Goal: Information Seeking & Learning: Learn about a topic

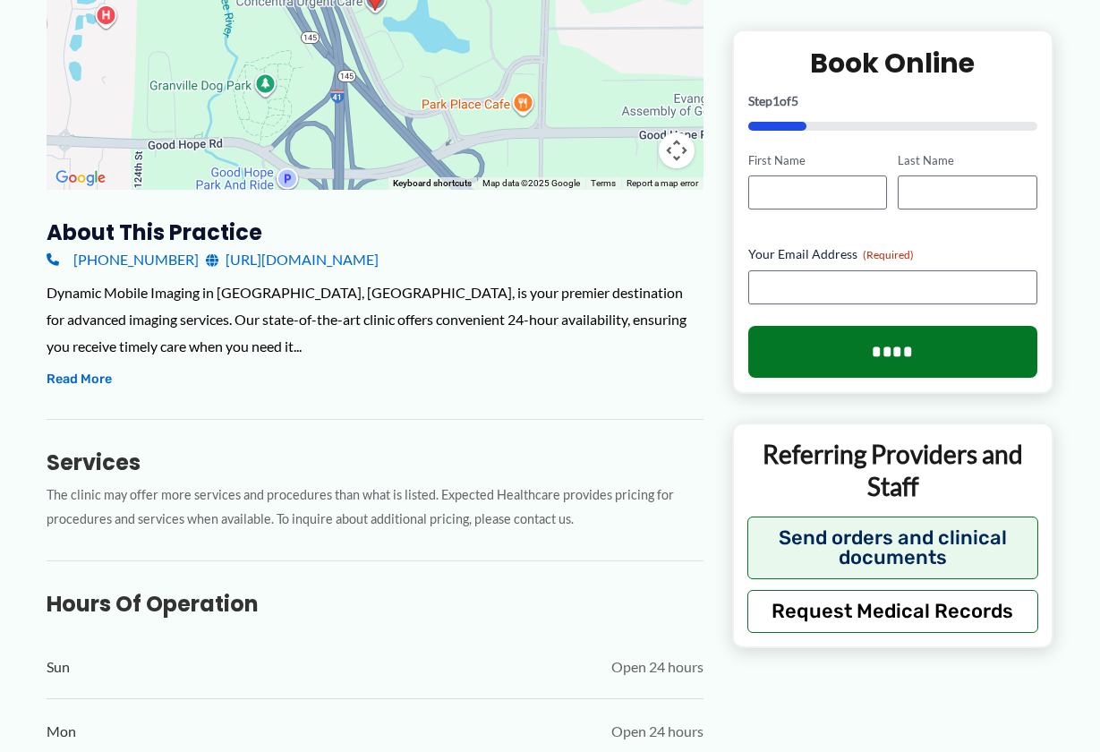
scroll to position [431, 0]
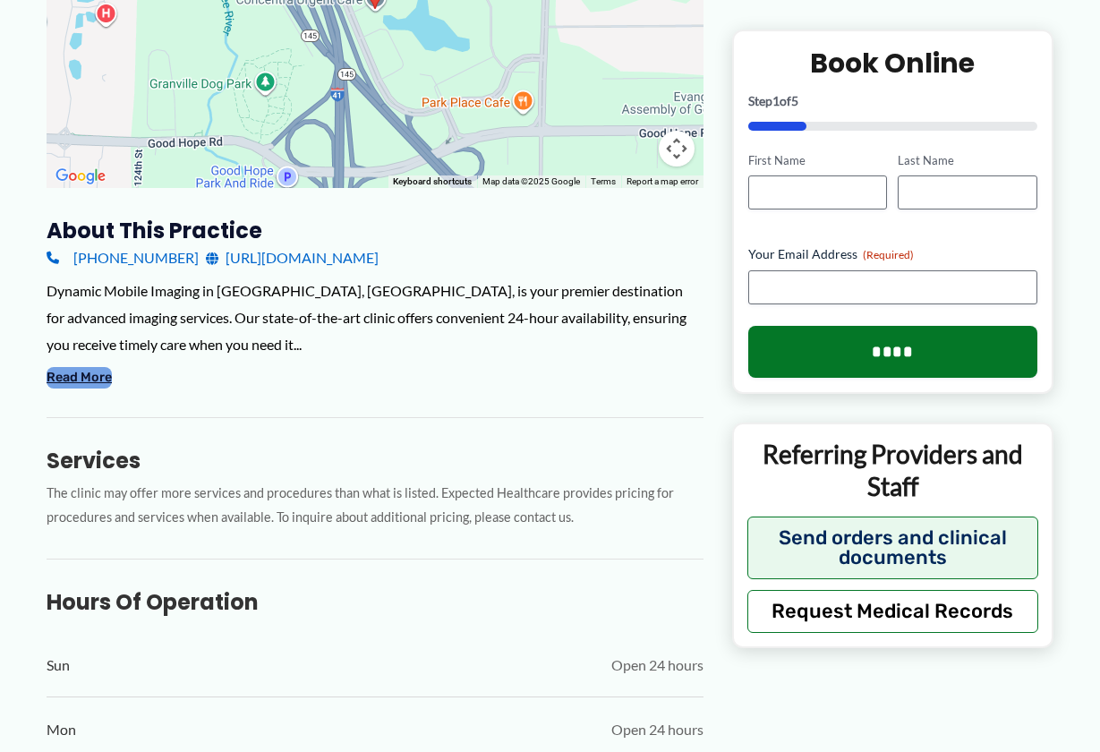
click at [53, 376] on button "Read More" at bounding box center [79, 377] width 65 height 21
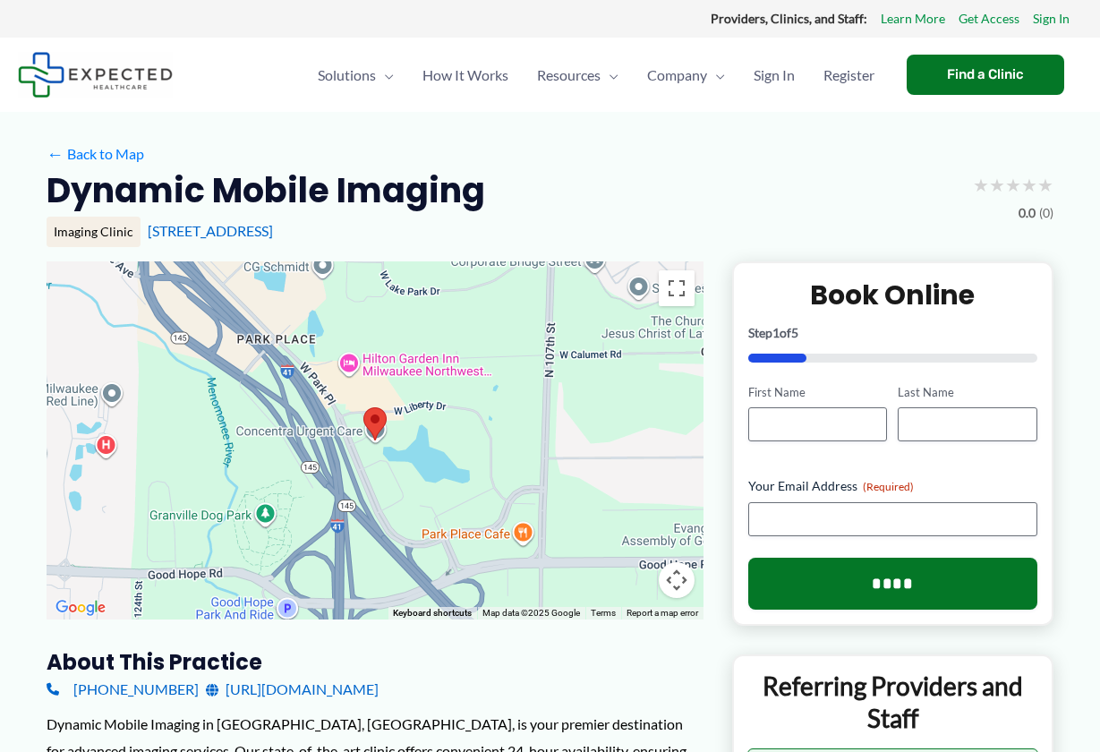
scroll to position [0, 0]
click at [437, 80] on span "How It Works" at bounding box center [465, 75] width 86 height 63
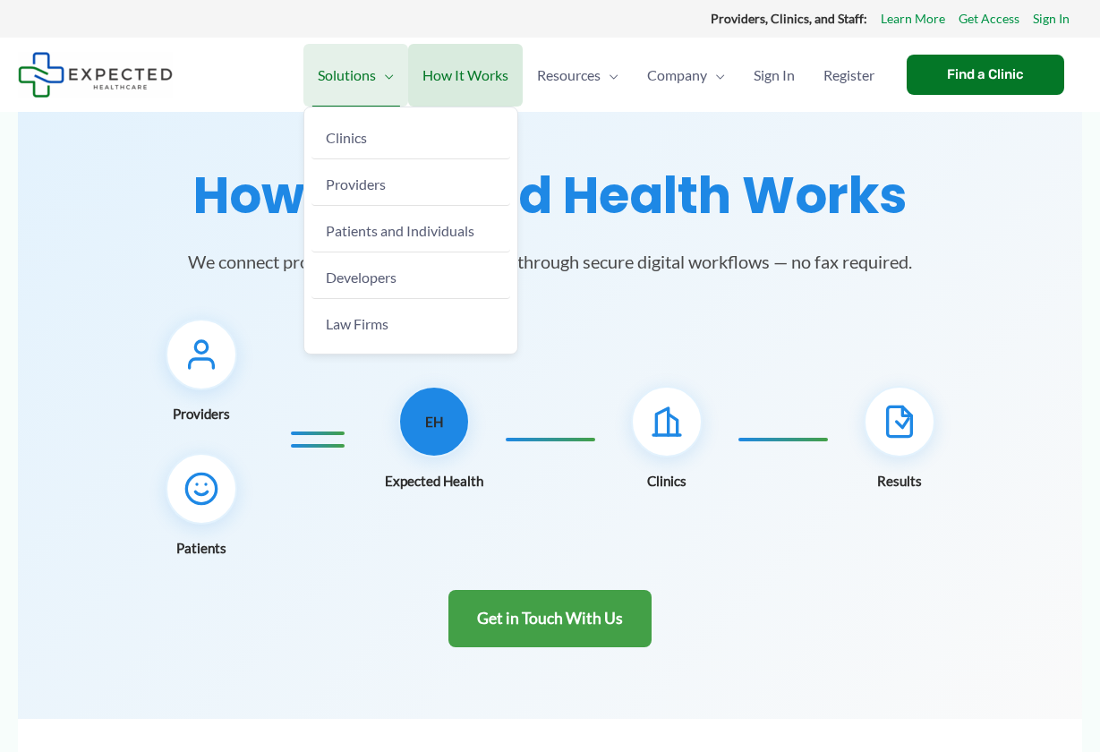
click at [345, 69] on span "Solutions" at bounding box center [347, 75] width 58 height 63
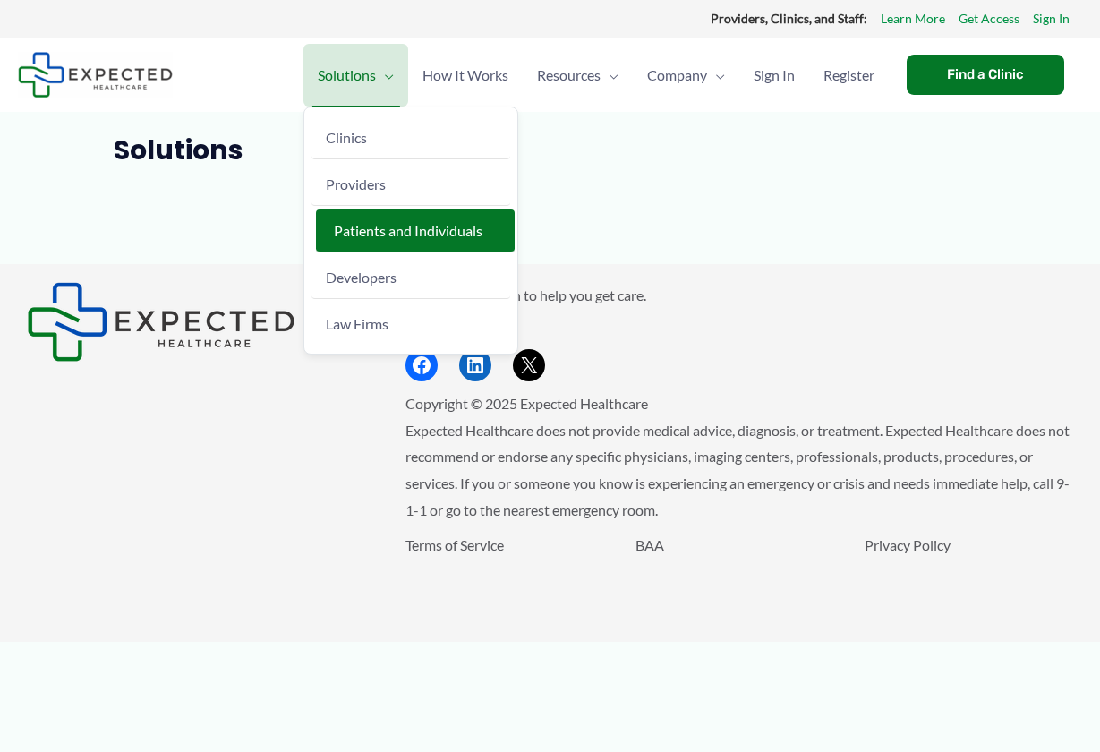
click at [334, 234] on span "Patients and Individuals" at bounding box center [408, 230] width 149 height 17
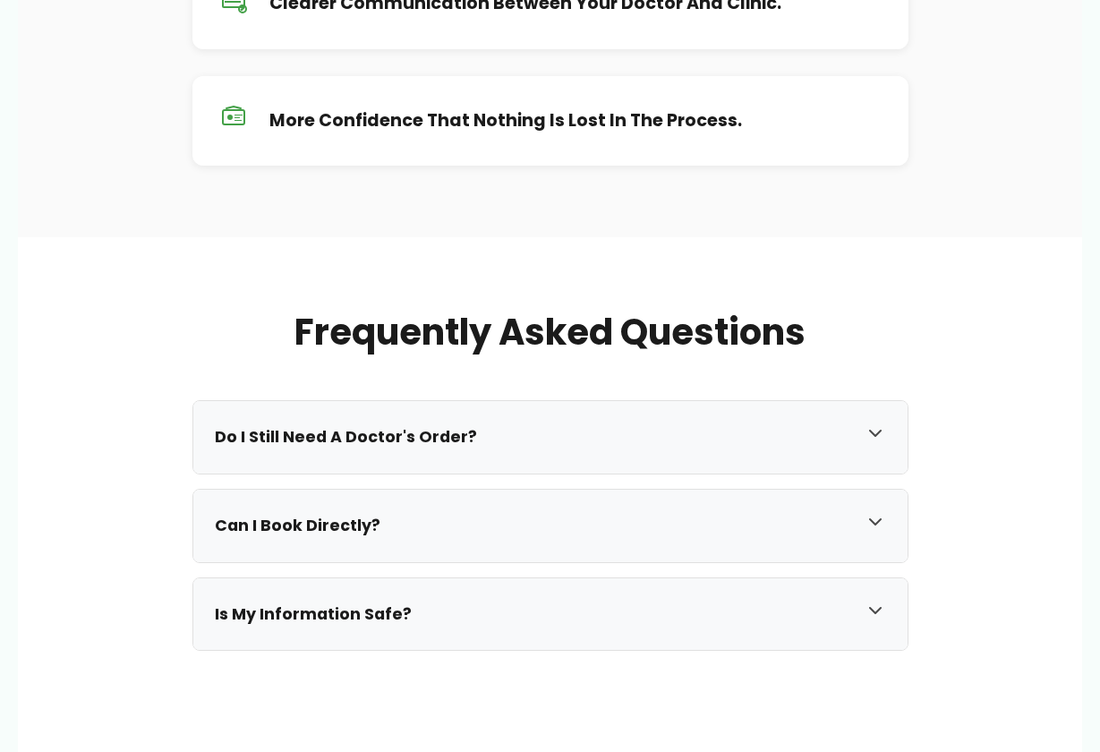
scroll to position [1456, 0]
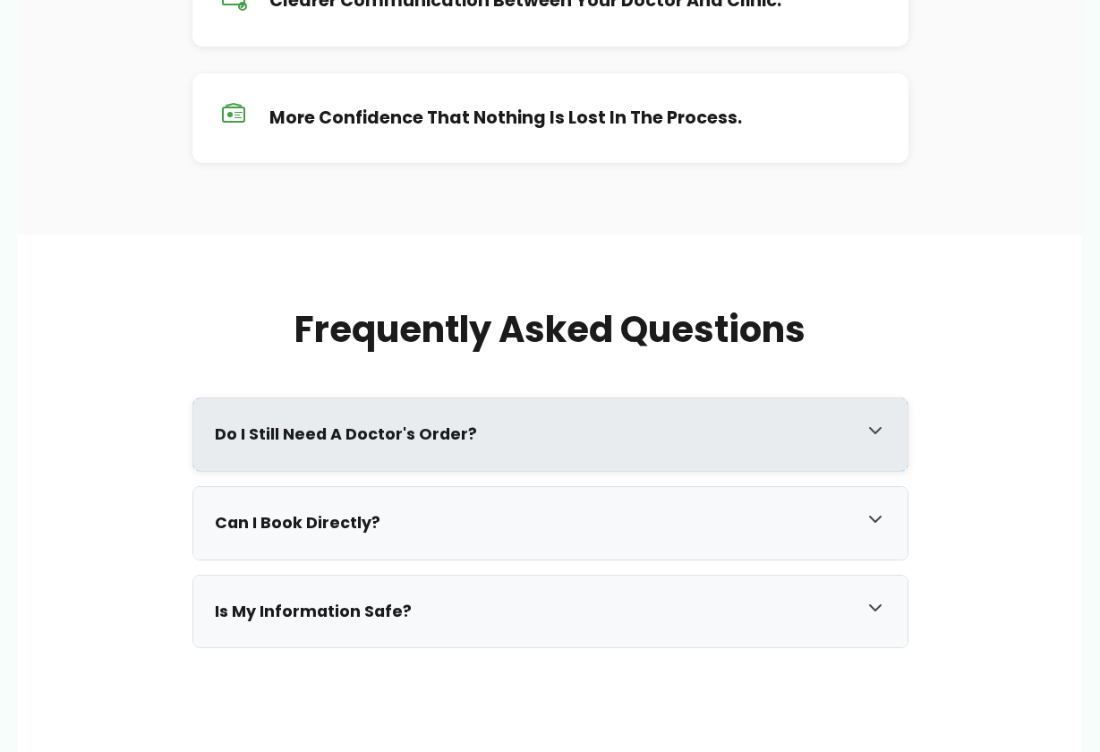
click at [263, 434] on h3 "Do I still need a doctor's order?" at bounding box center [532, 434] width 635 height 21
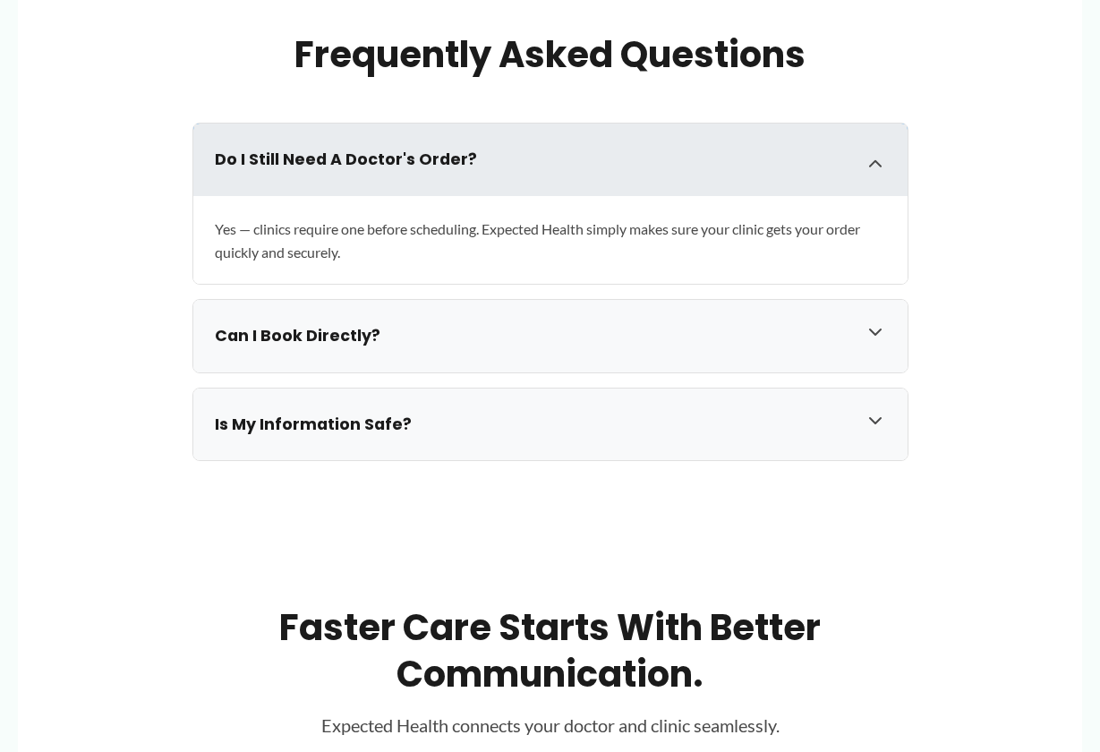
scroll to position [1732, 0]
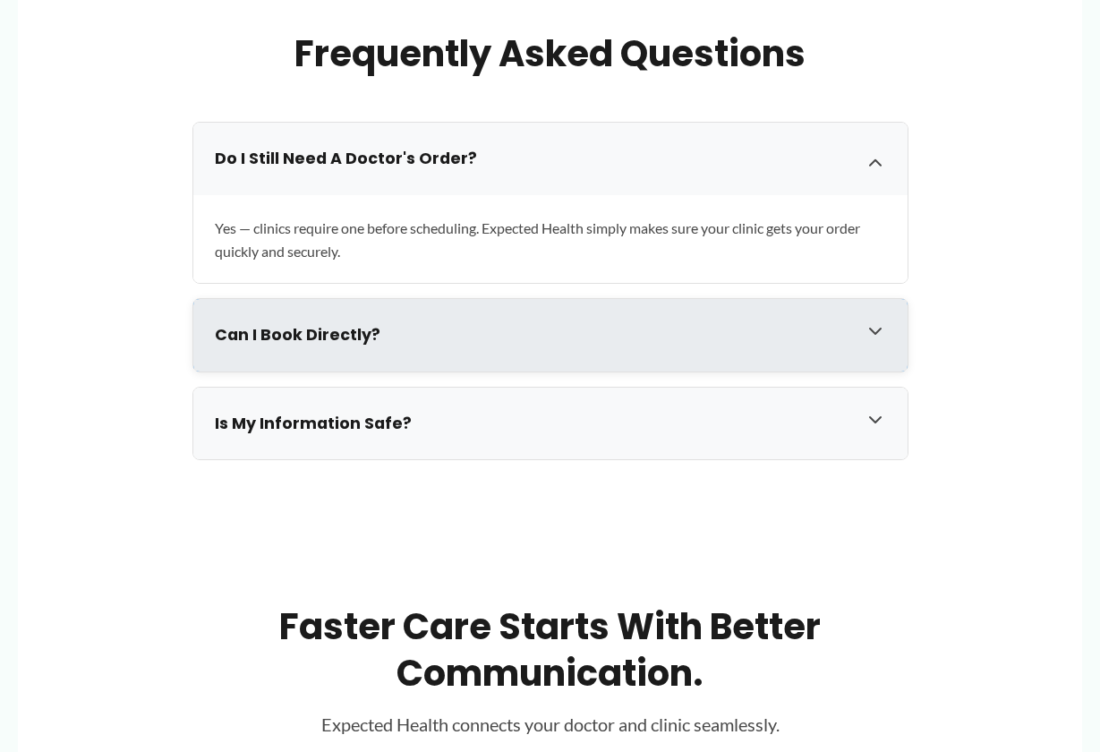
click at [300, 325] on h3 "Can I book directly?" at bounding box center [532, 335] width 635 height 21
